Goal: Information Seeking & Learning: Understand process/instructions

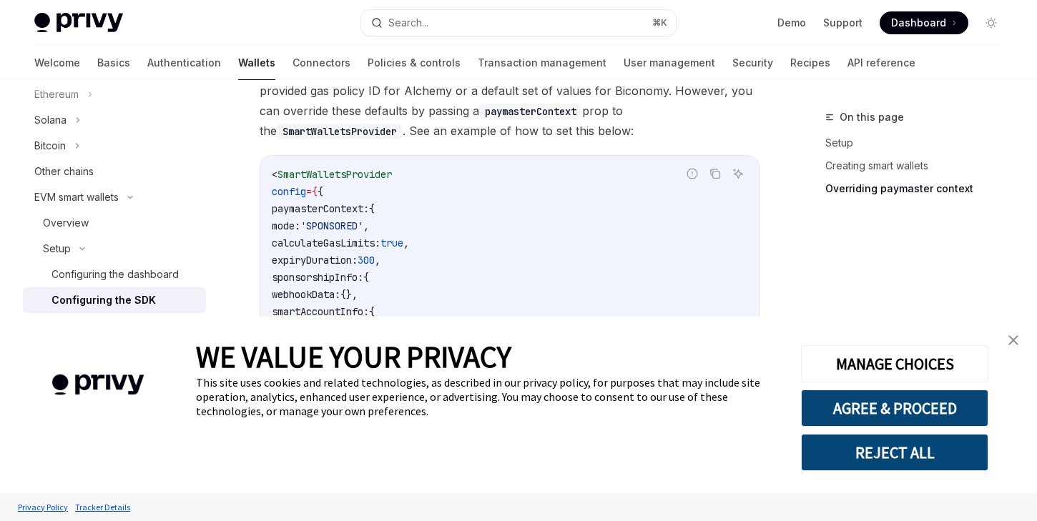
scroll to position [1183, 0]
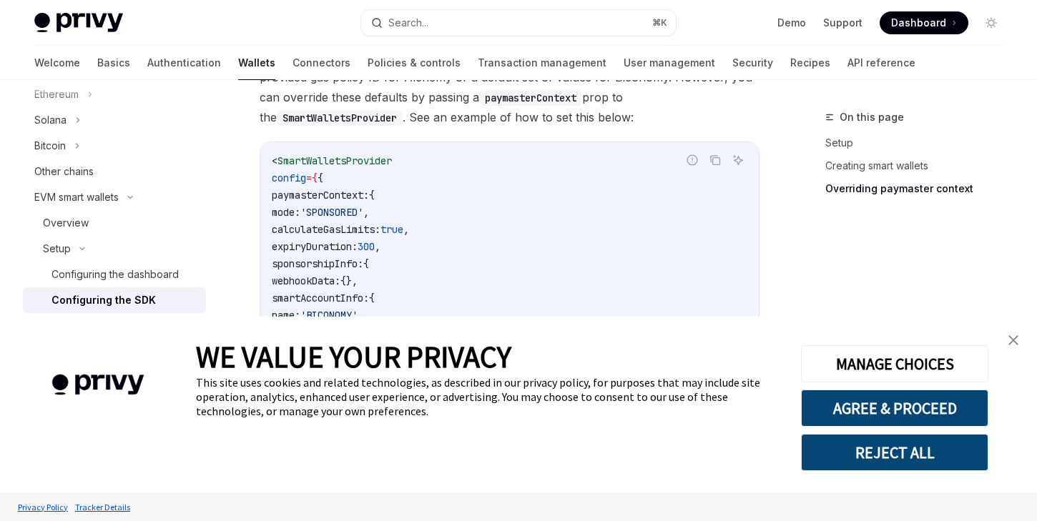
click at [1012, 341] on img "close banner" at bounding box center [1013, 340] width 10 height 10
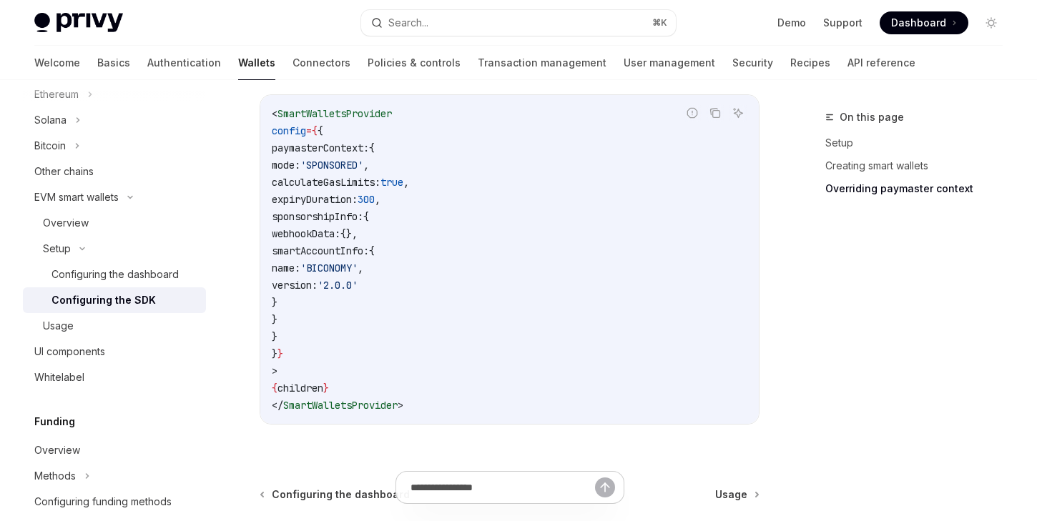
scroll to position [1229, 0]
click at [818, 468] on div "On this page Setup Creating smart wallets Overriding paymaster context" at bounding box center [904, 315] width 217 height 413
click at [736, 475] on div at bounding box center [510, 494] width 500 height 53
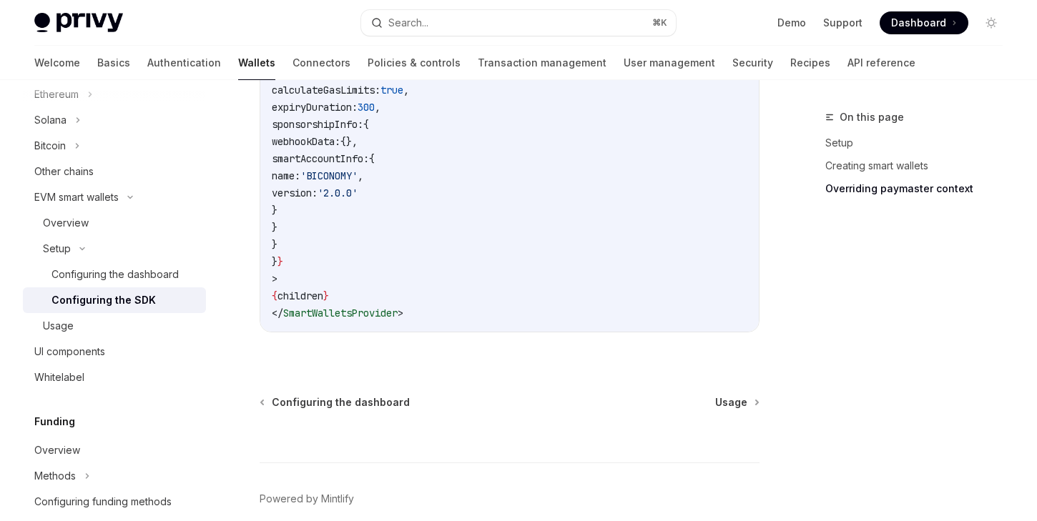
scroll to position [1333, 0]
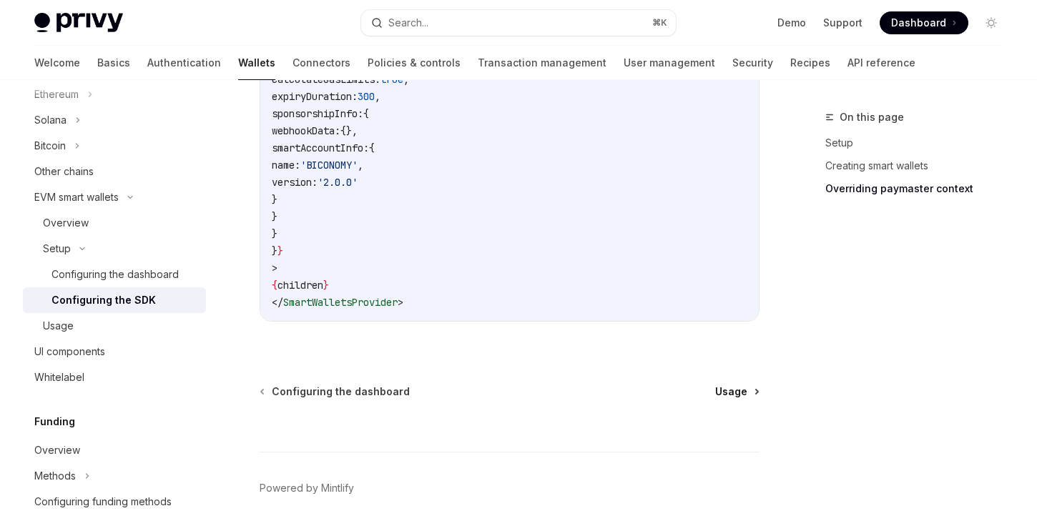
click at [732, 385] on span "Usage" at bounding box center [731, 392] width 32 height 14
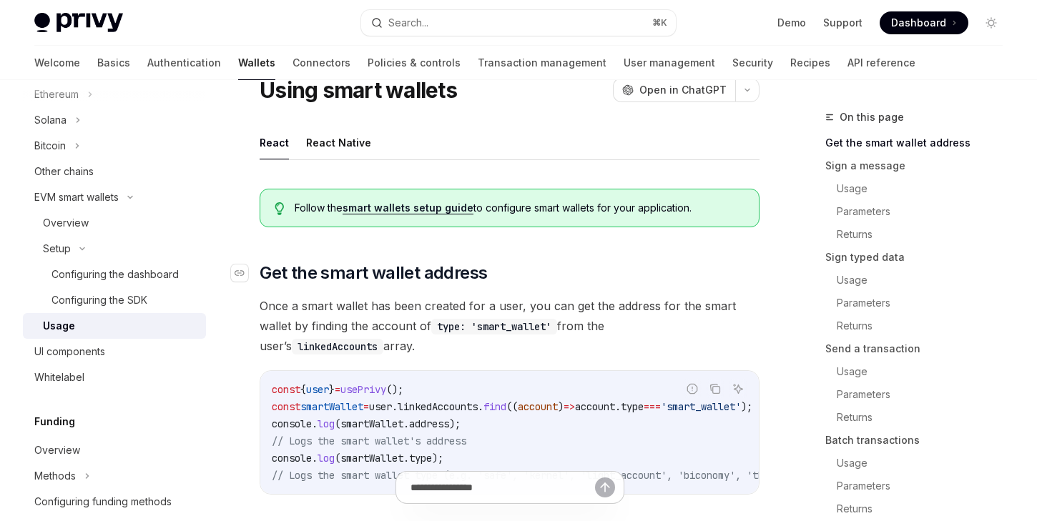
scroll to position [51, 0]
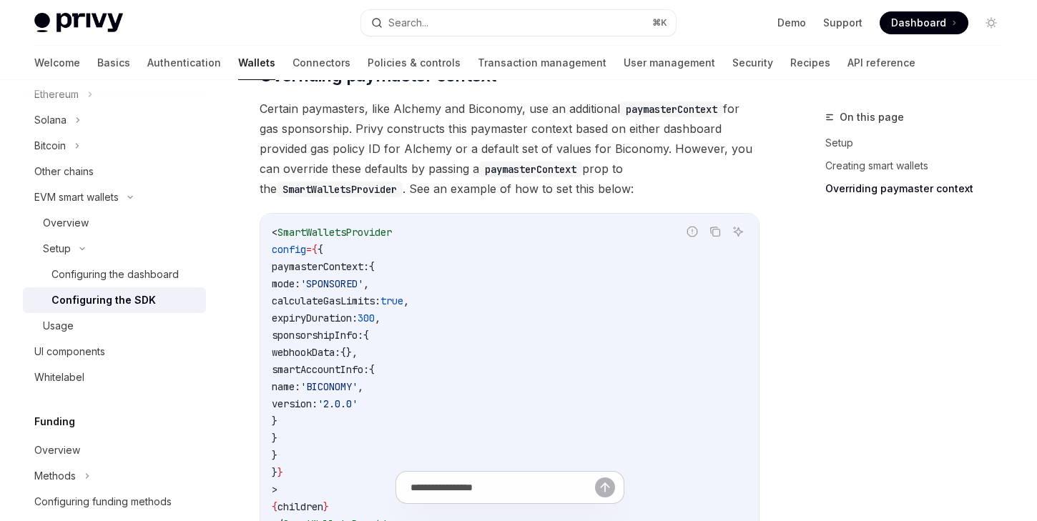
scroll to position [1065, 0]
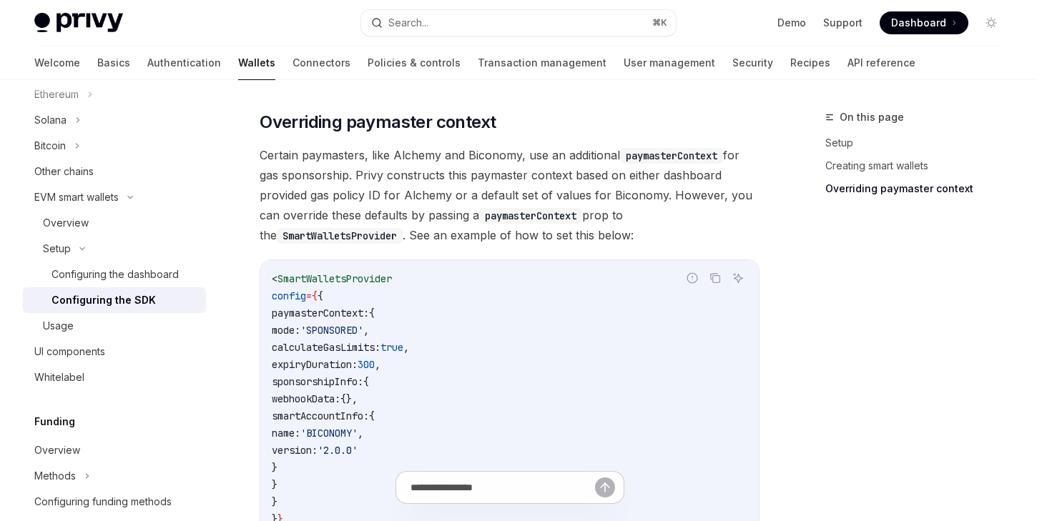
click at [362, 272] on span "SmartWalletsProvider" at bounding box center [334, 278] width 114 height 13
copy span "SmartWalletsProvider"
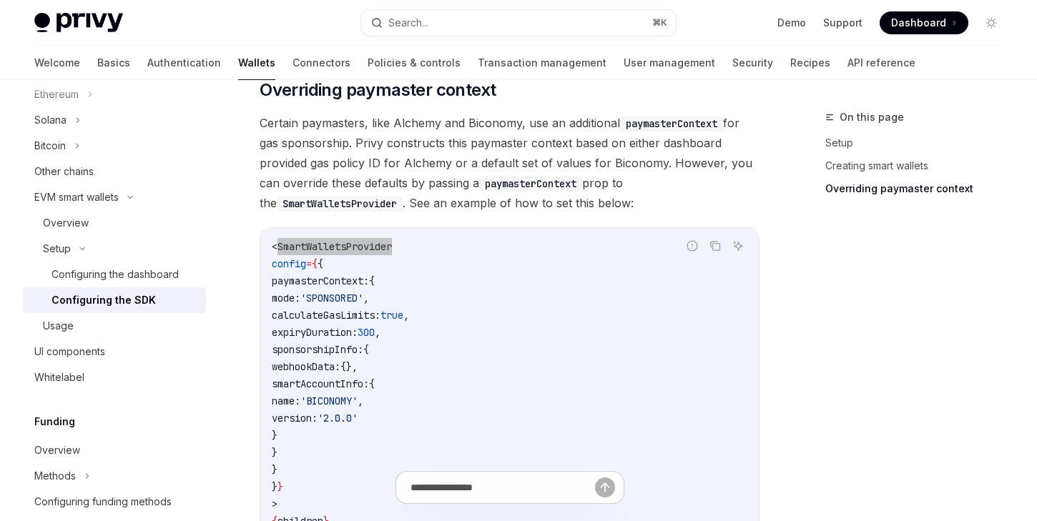
scroll to position [1118, 0]
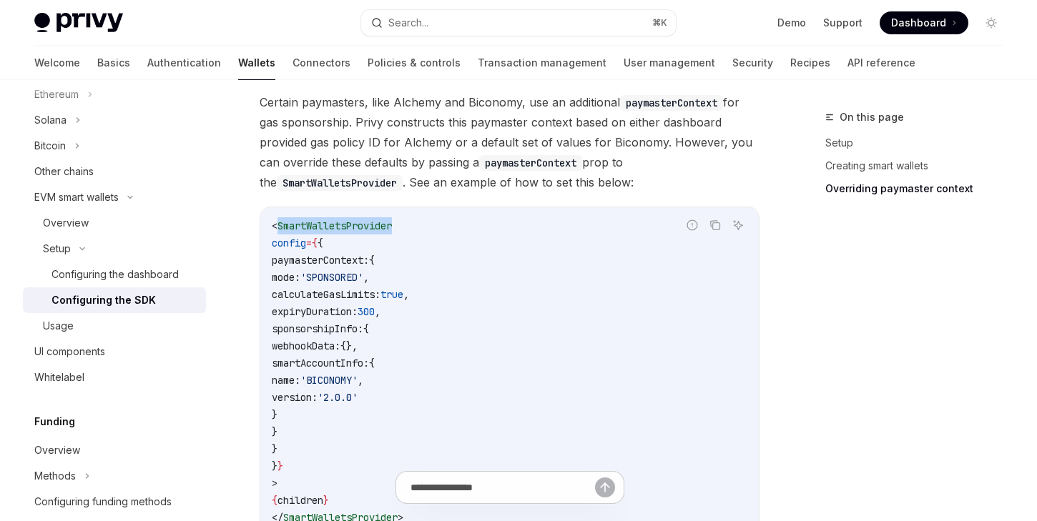
drag, startPoint x: 282, startPoint y: 222, endPoint x: 305, endPoint y: 428, distance: 207.2
click at [305, 428] on code "< SmartWalletsProvider config = { { paymasterContext: { mode: 'SPONSORED' , cal…" at bounding box center [509, 371] width 475 height 309
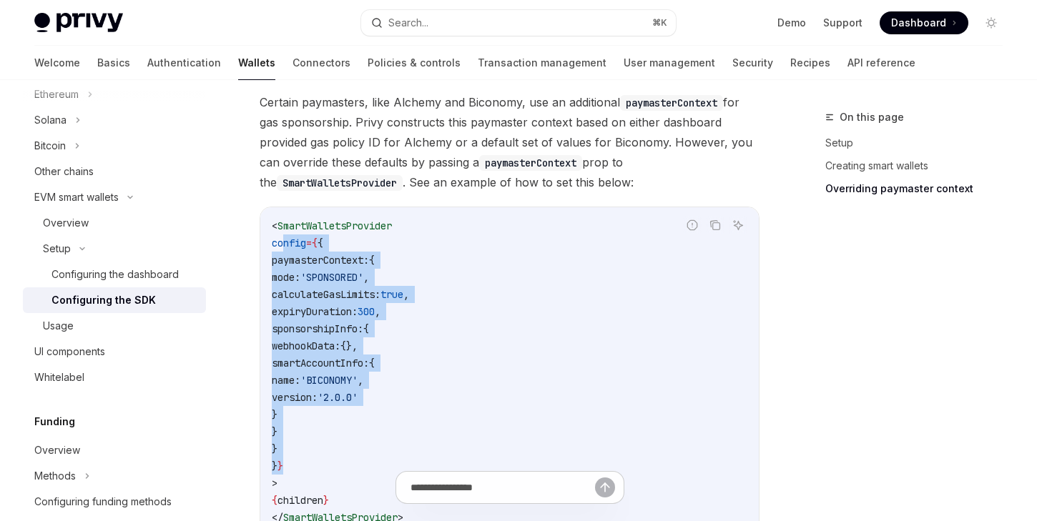
copy code "config = { { paymasterContext: { mode: 'SPONSORED' , calculateGasLimits: true ,…"
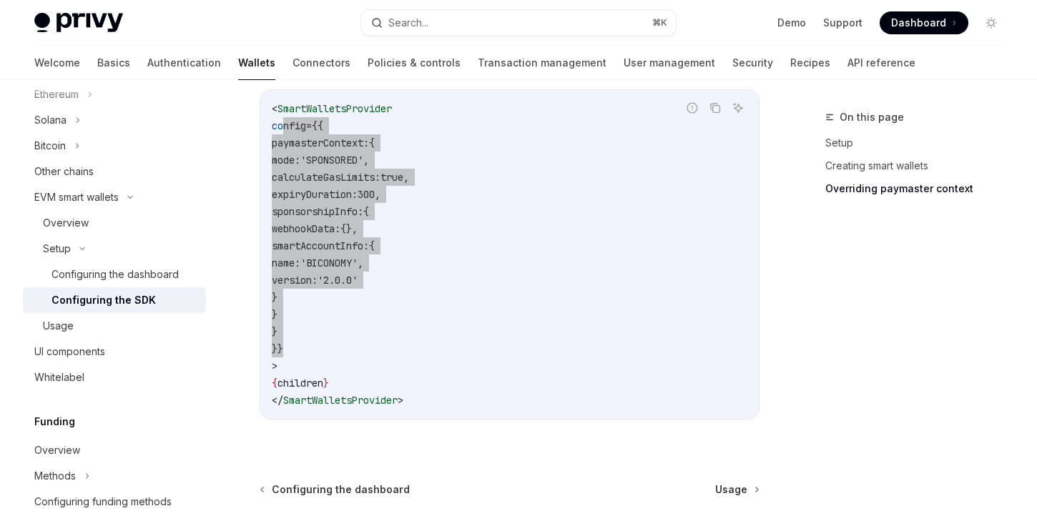
scroll to position [1228, 0]
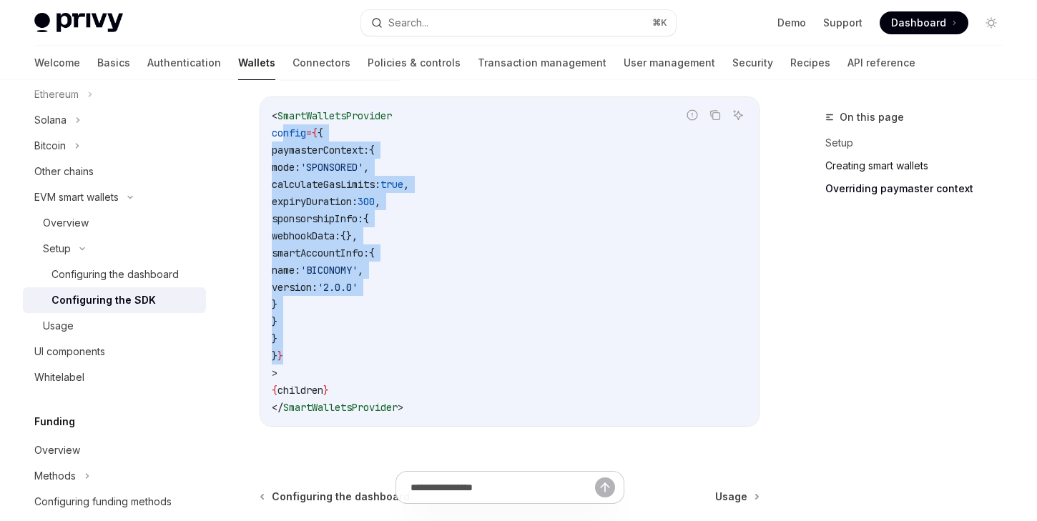
click at [846, 167] on link "Creating smart wallets" at bounding box center [919, 165] width 189 height 23
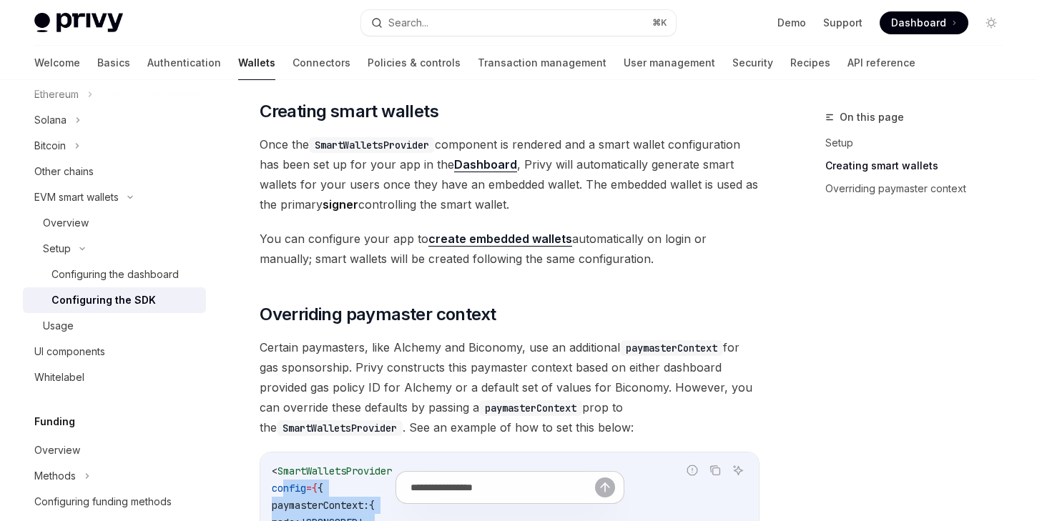
scroll to position [844, 0]
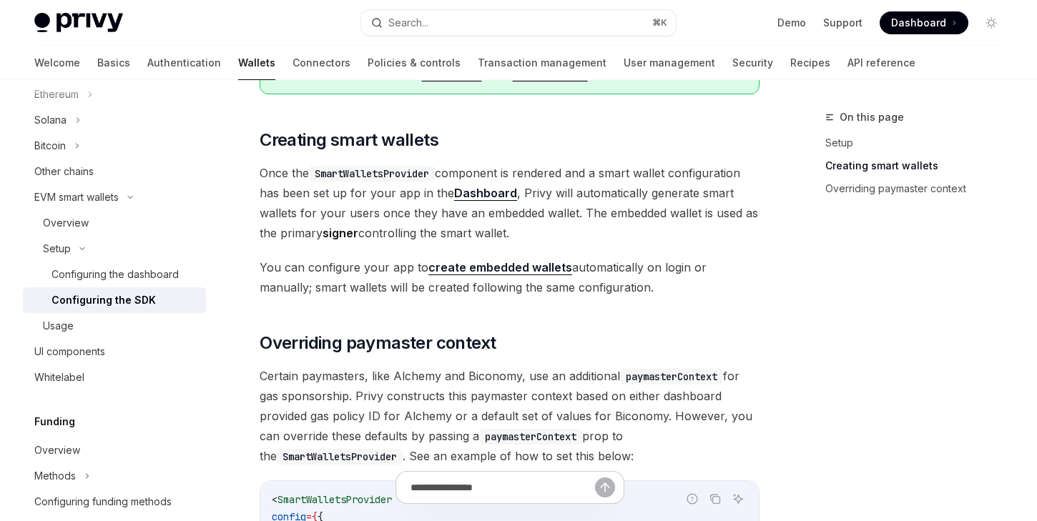
click at [530, 217] on span "Once the SmartWalletsProvider component is rendered and a smart wallet configur…" at bounding box center [510, 203] width 500 height 80
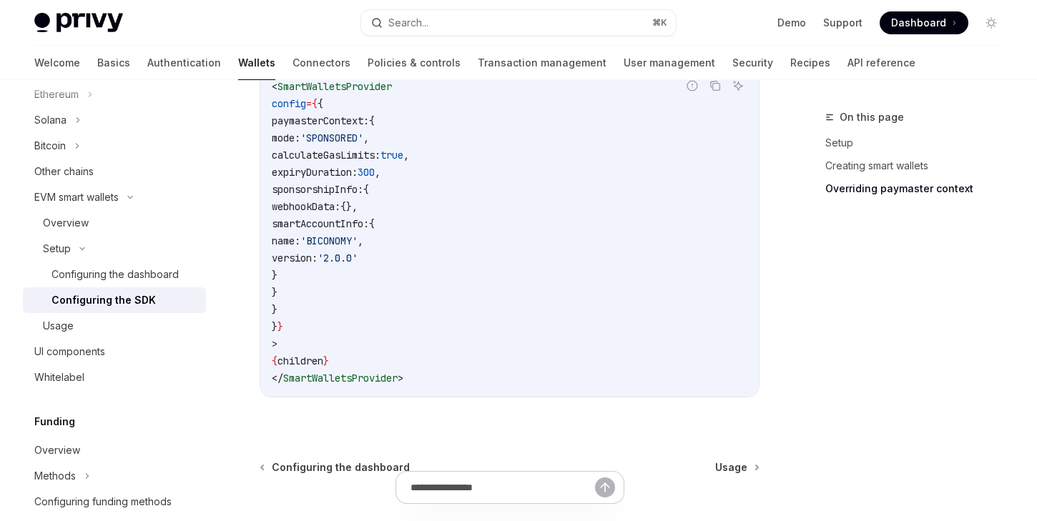
scroll to position [1210, 0]
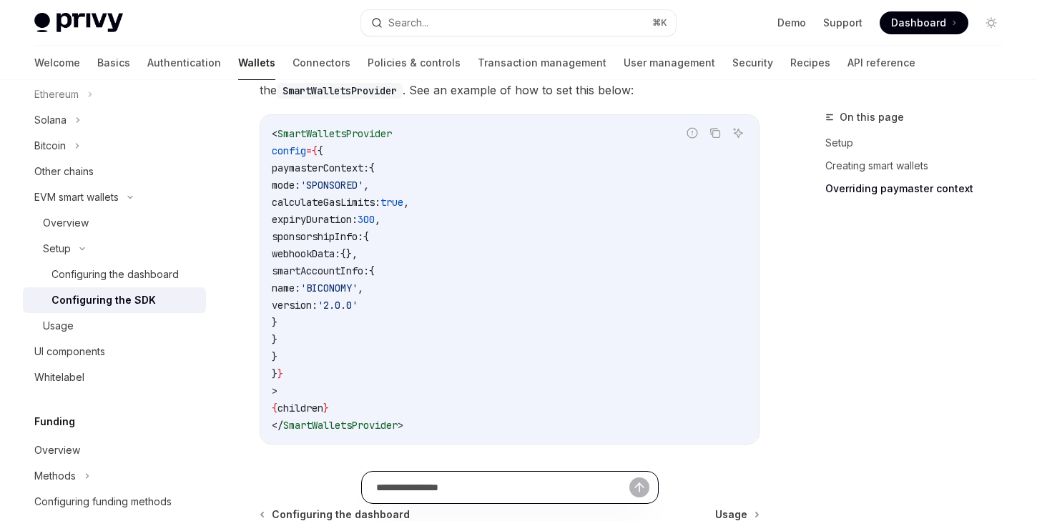
click at [473, 488] on input "text" at bounding box center [502, 487] width 253 height 31
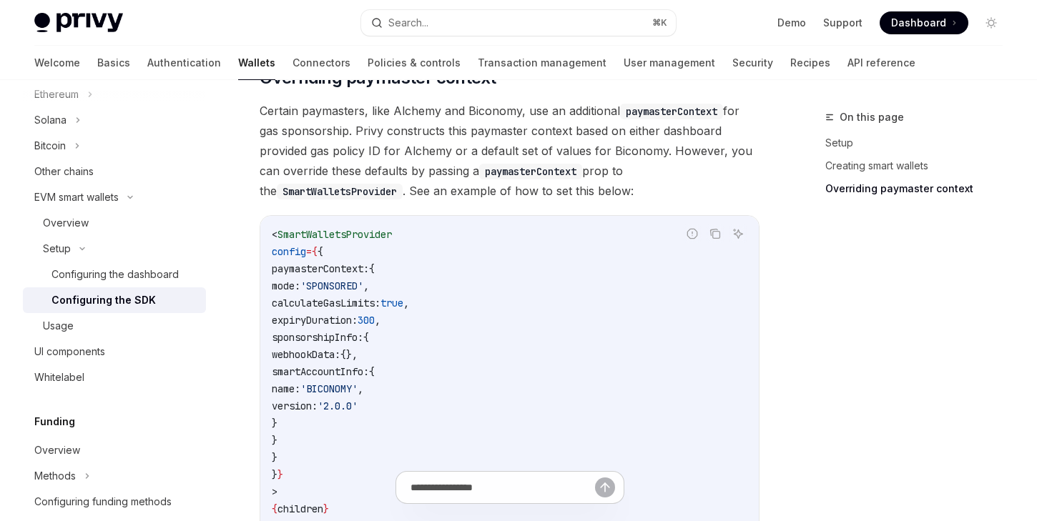
scroll to position [1109, 0]
click at [353, 229] on span "SmartWalletsProvider" at bounding box center [334, 235] width 114 height 13
copy span "SmartWalletsProvider"
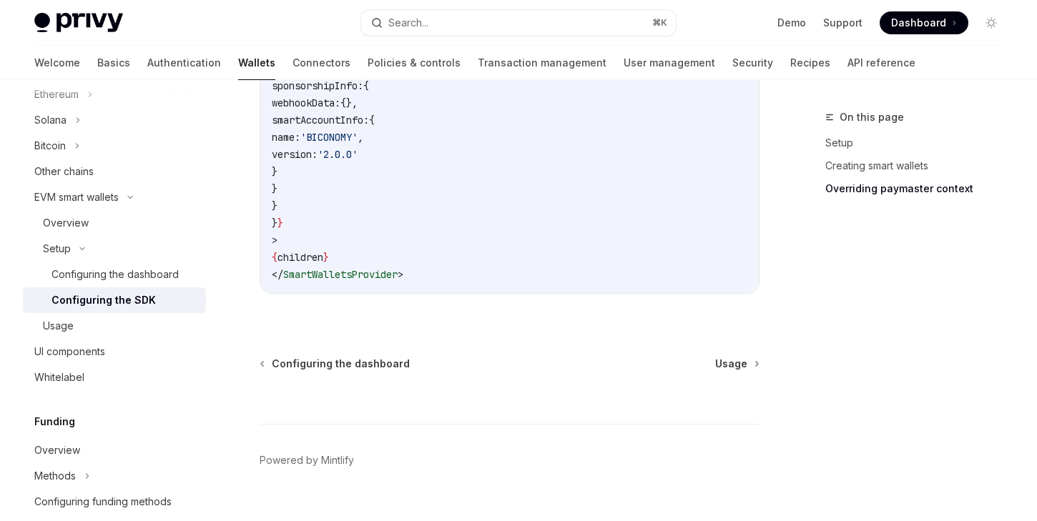
scroll to position [1368, 0]
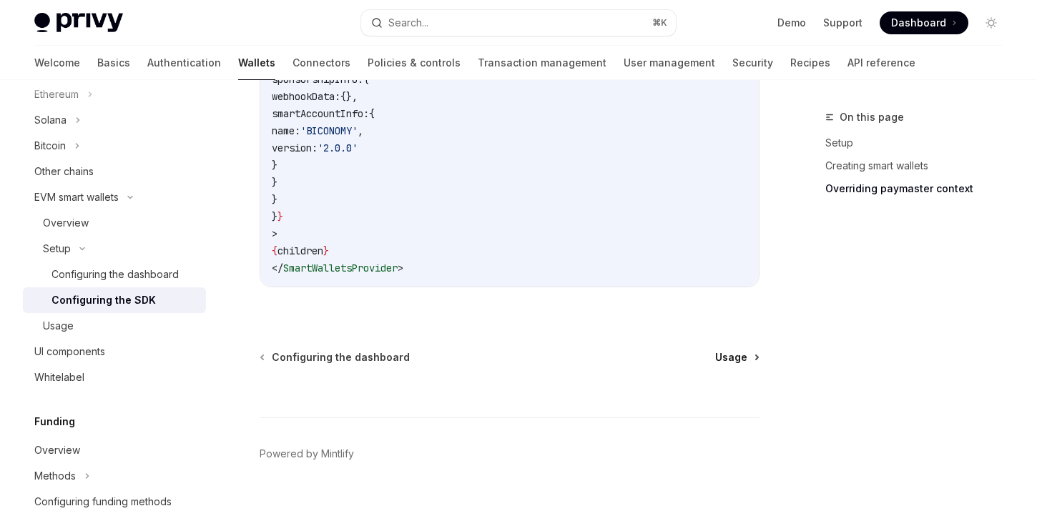
click at [741, 350] on span "Usage" at bounding box center [731, 357] width 32 height 14
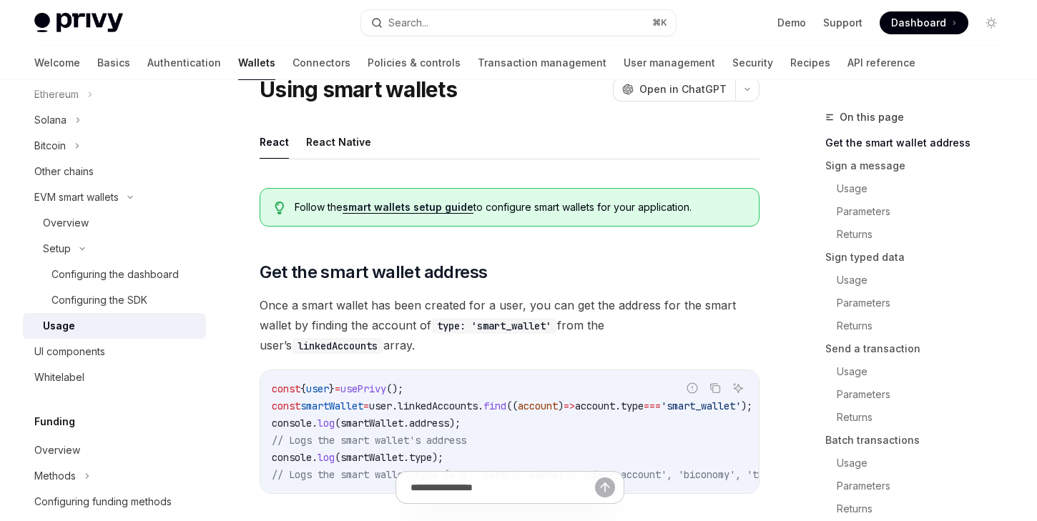
scroll to position [44, 0]
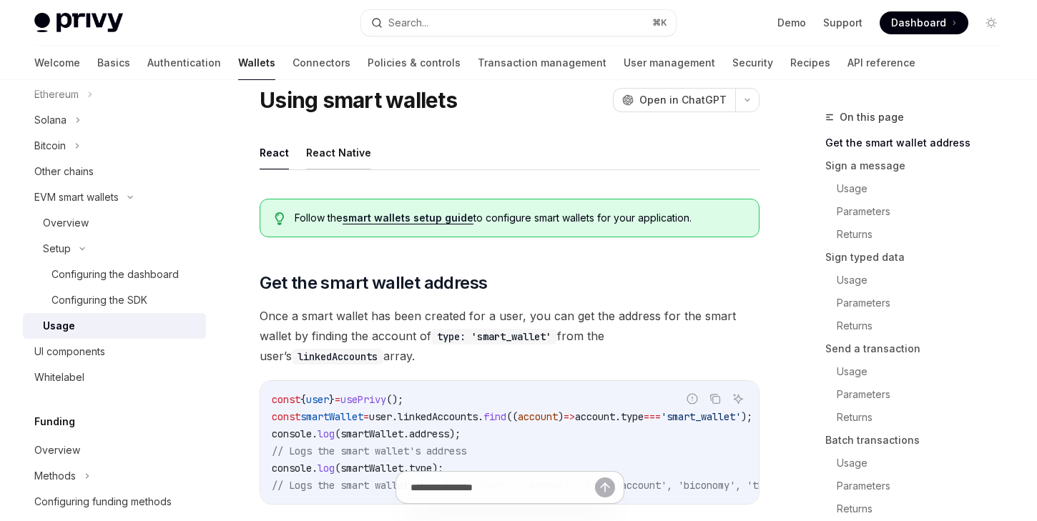
click at [327, 167] on button "React Native" at bounding box center [338, 153] width 65 height 34
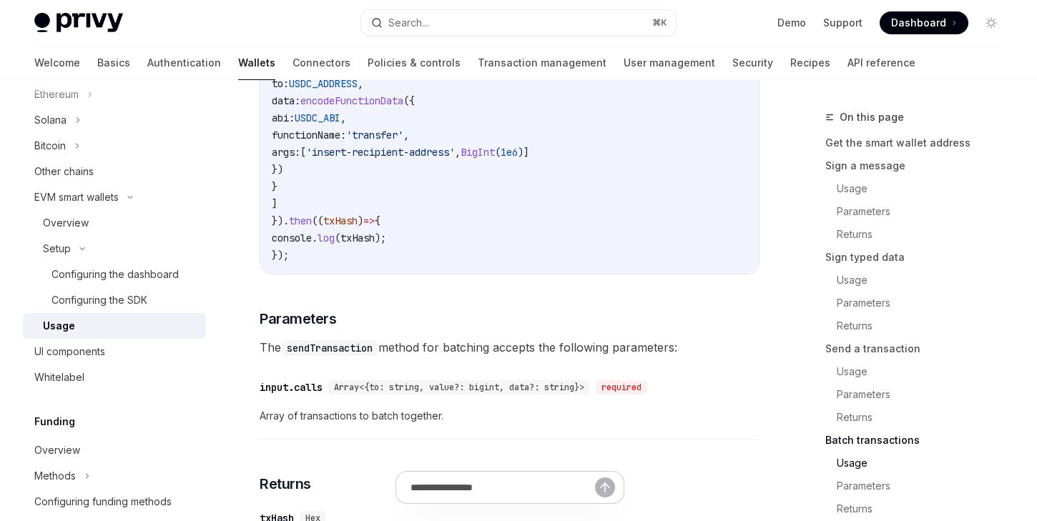
scroll to position [3357, 0]
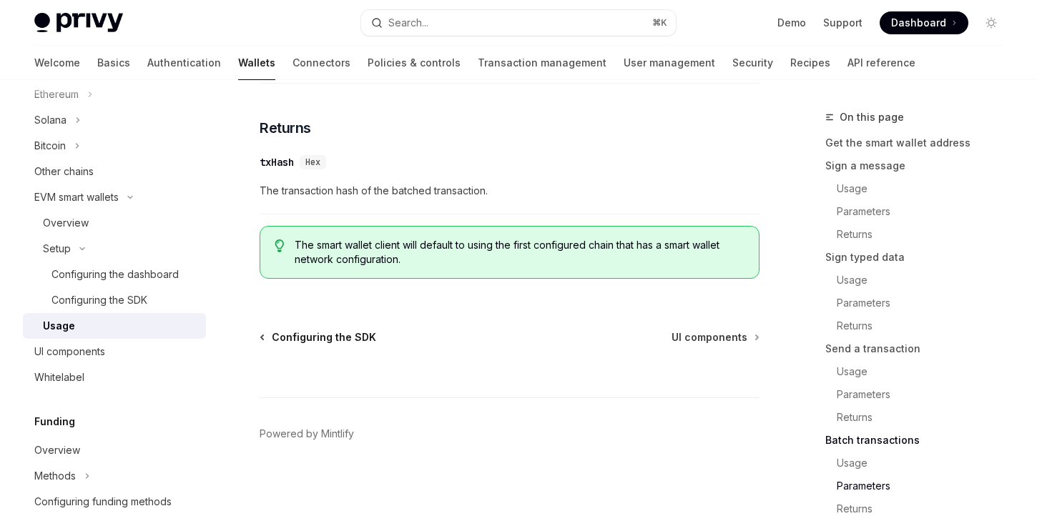
click at [314, 341] on span "Configuring the SDK" at bounding box center [324, 337] width 104 height 14
type textarea "*"
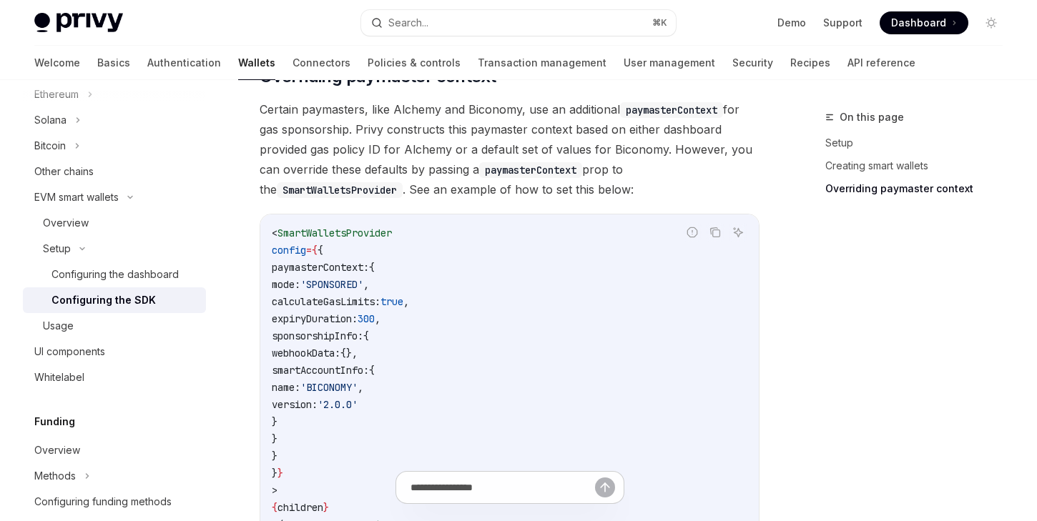
scroll to position [1108, 0]
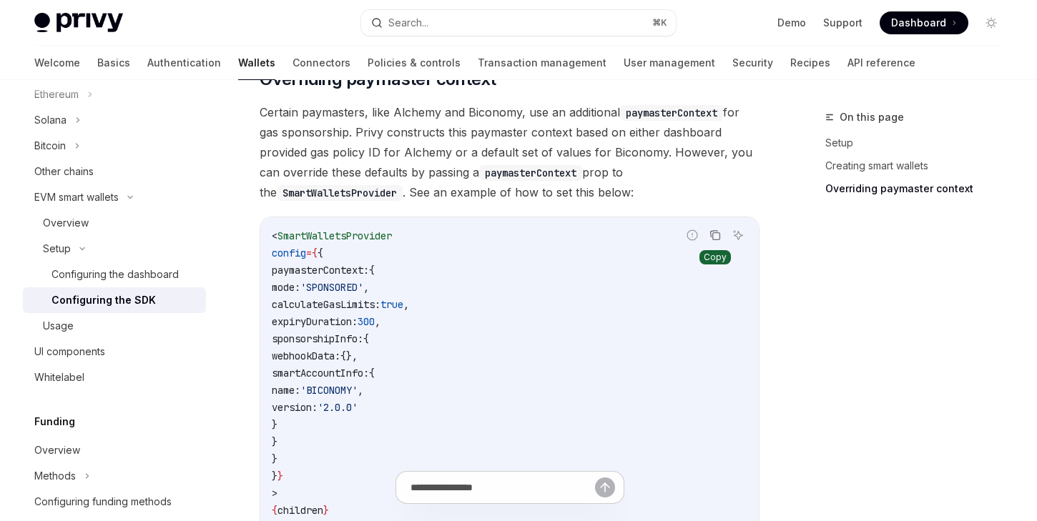
click at [719, 233] on icon "Copy the contents from the code block" at bounding box center [716, 236] width 7 height 7
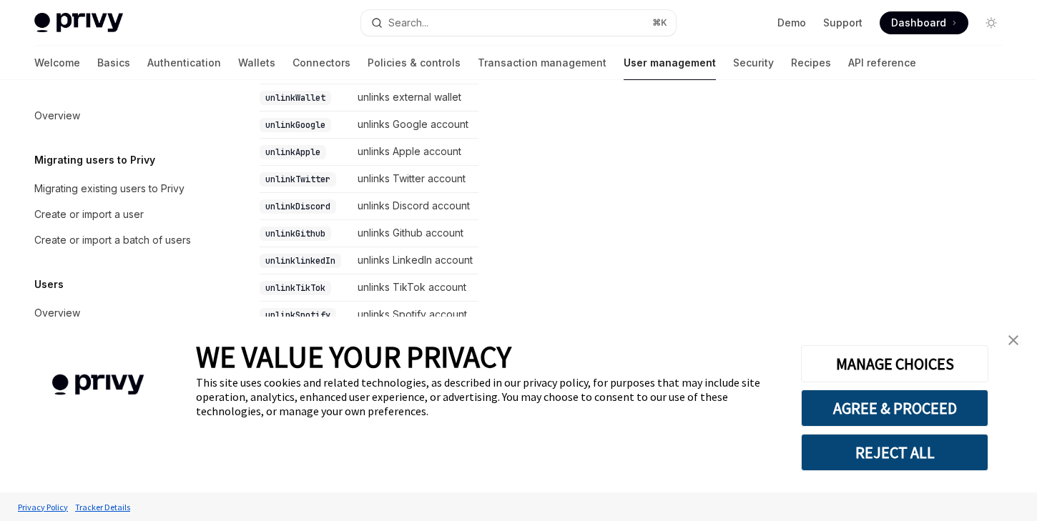
scroll to position [330, 0]
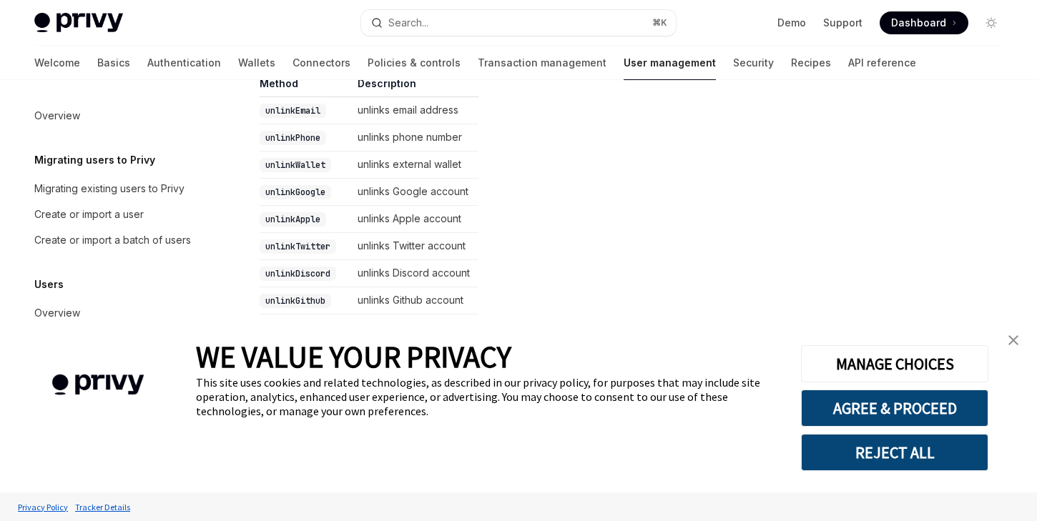
click at [363, 167] on td "unlinks external wallet" at bounding box center [415, 165] width 127 height 27
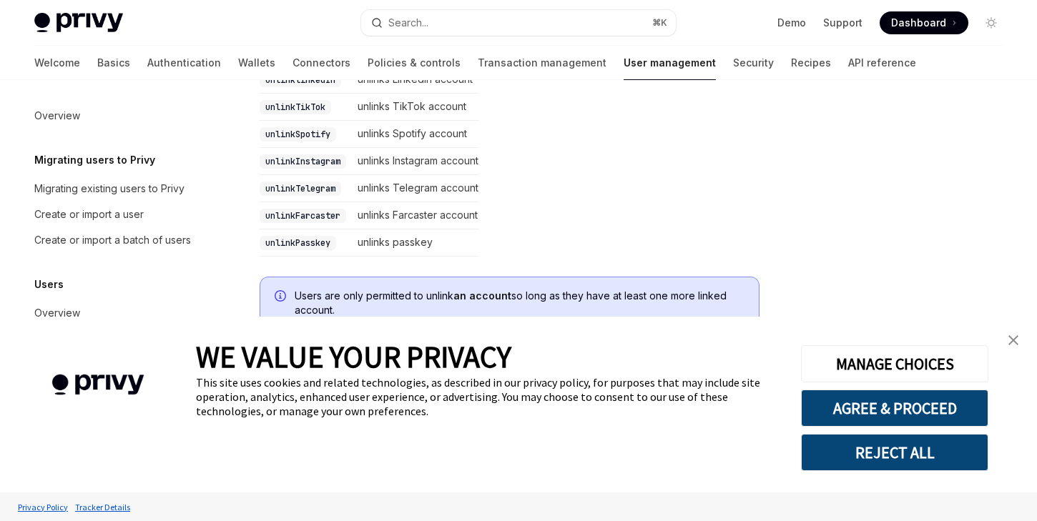
scroll to position [577, 0]
